Goal: Task Accomplishment & Management: Use online tool/utility

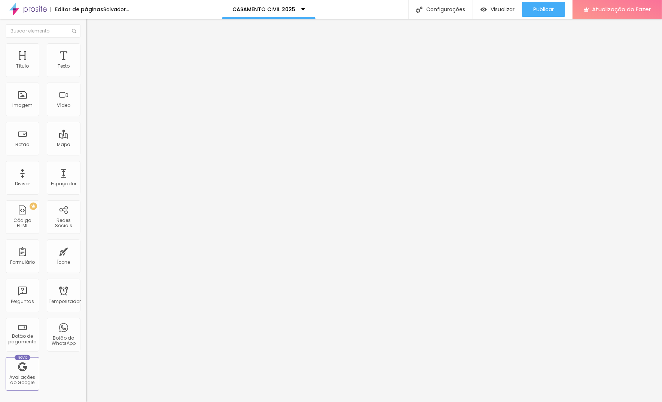
click at [91, 64] on font "Trocar imagem" at bounding box center [109, 61] width 36 height 6
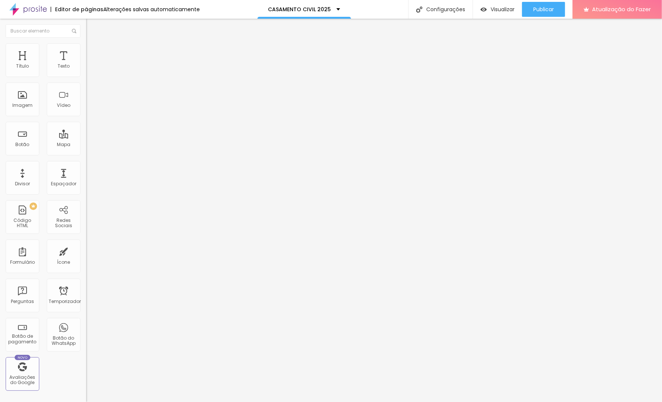
click at [91, 64] on font "Trocar imagem" at bounding box center [109, 61] width 36 height 6
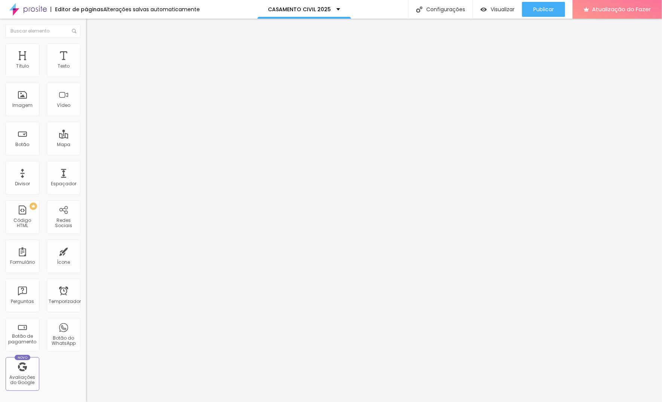
click at [550, 8] on font "Publicar" at bounding box center [543, 9] width 21 height 7
